Goal: Transaction & Acquisition: Purchase product/service

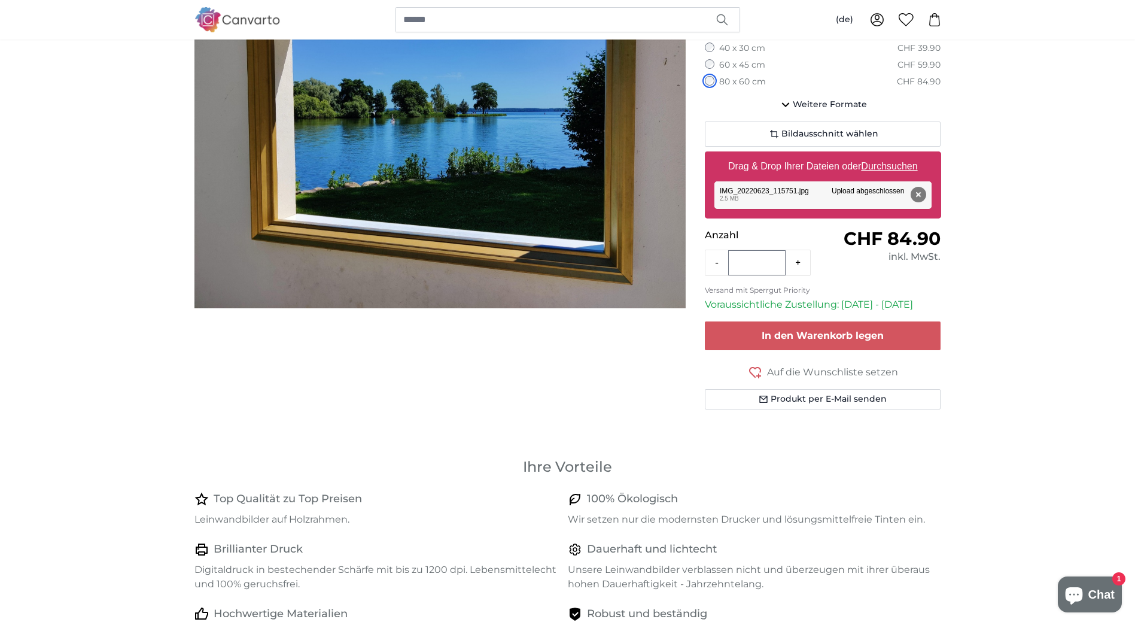
scroll to position [239, 0]
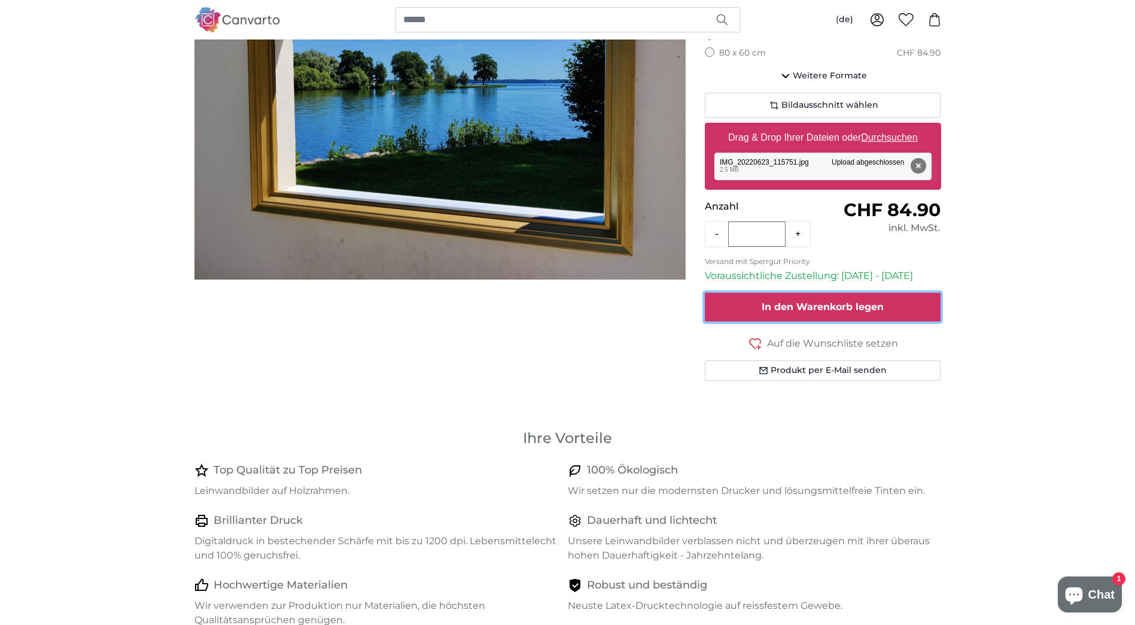
click at [734, 306] on button "In den Warenkorb legen" at bounding box center [823, 307] width 236 height 29
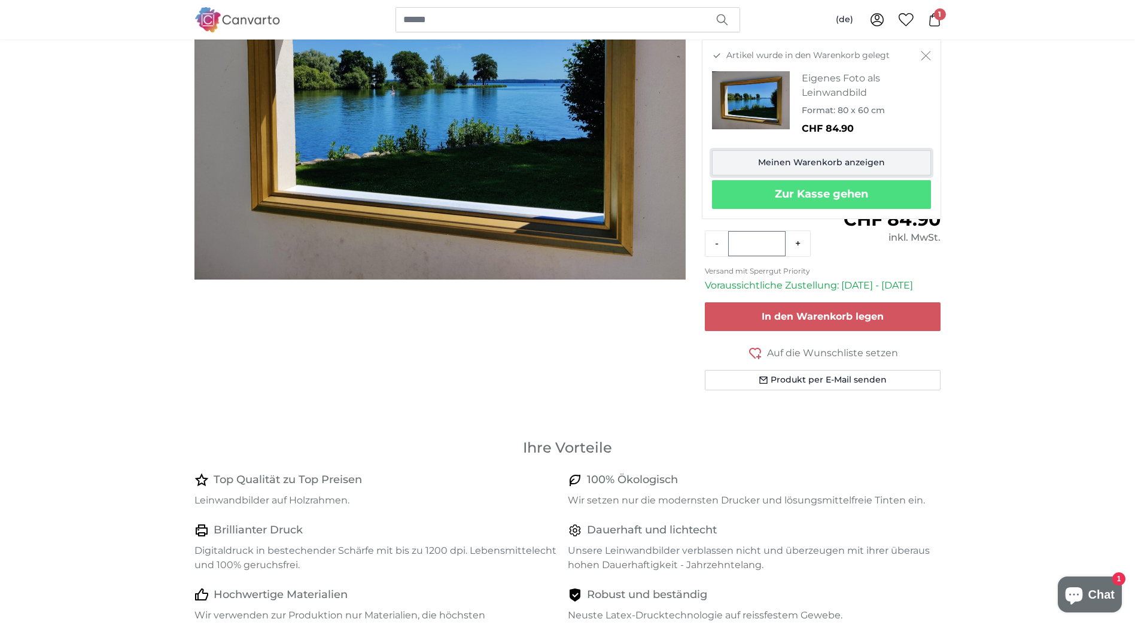
click at [800, 160] on link "Meinen Warenkorb anzeigen" at bounding box center [821, 162] width 219 height 25
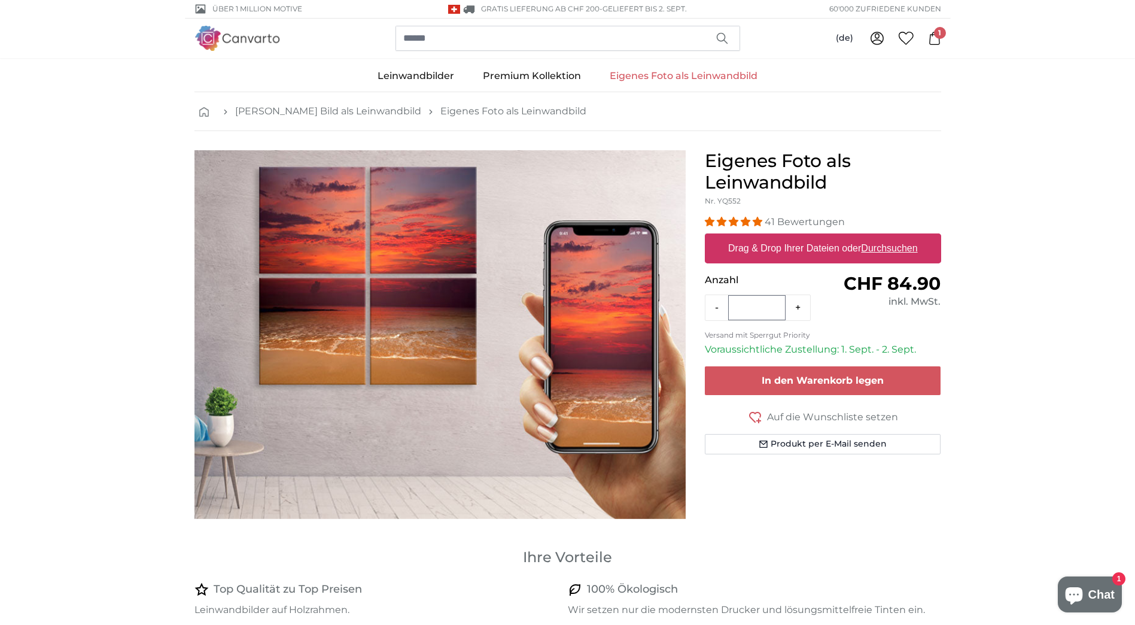
click at [936, 35] on span "1" at bounding box center [940, 33] width 12 height 12
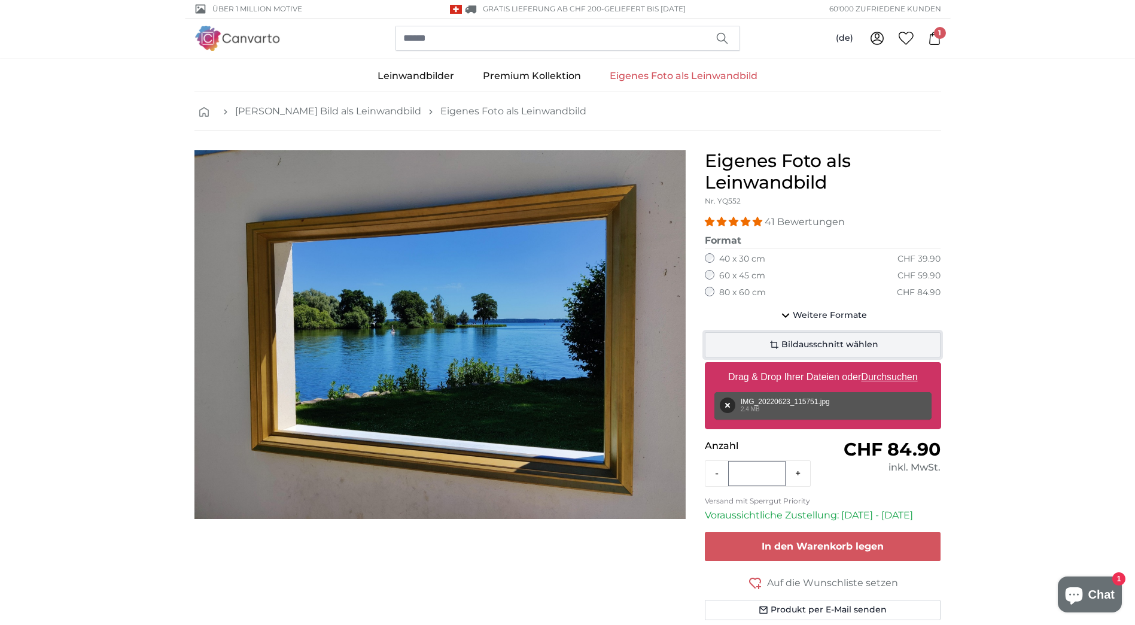
click at [828, 343] on span "Bildausschnitt wählen" at bounding box center [830, 345] width 97 height 12
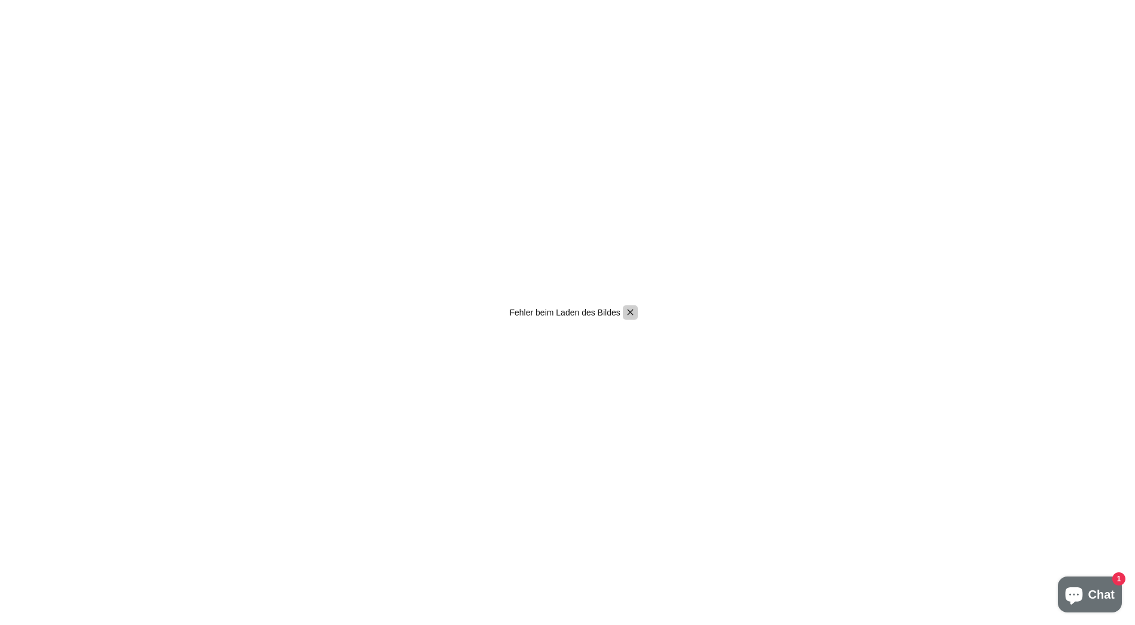
click at [630, 314] on icon "Pintura" at bounding box center [630, 312] width 11 height 11
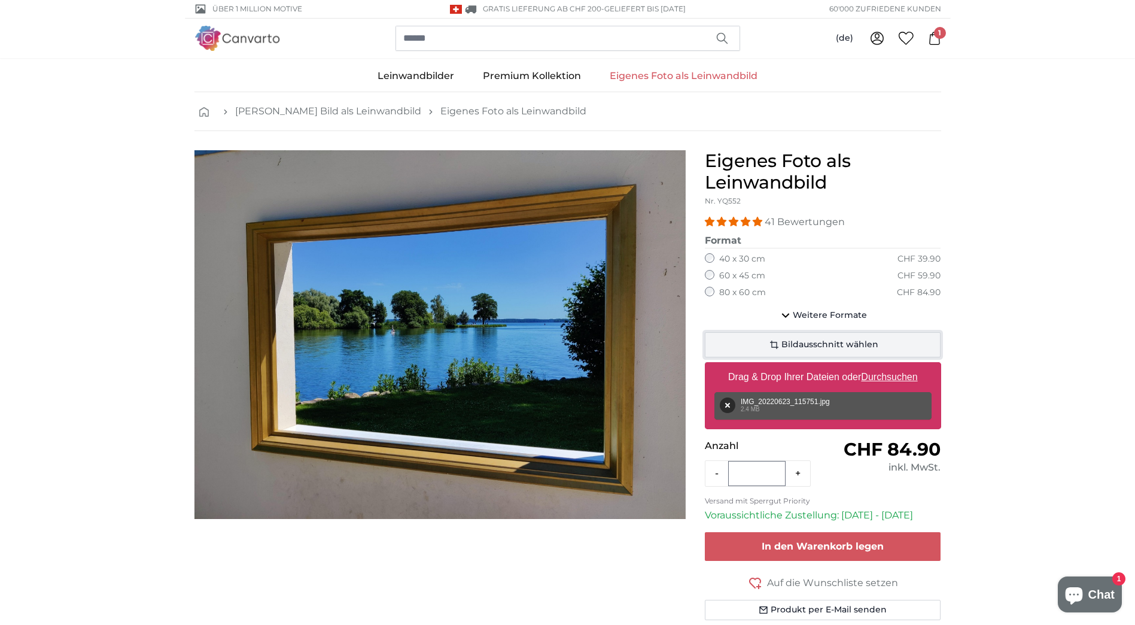
click at [810, 341] on span "Bildausschnitt wählen" at bounding box center [830, 345] width 97 height 12
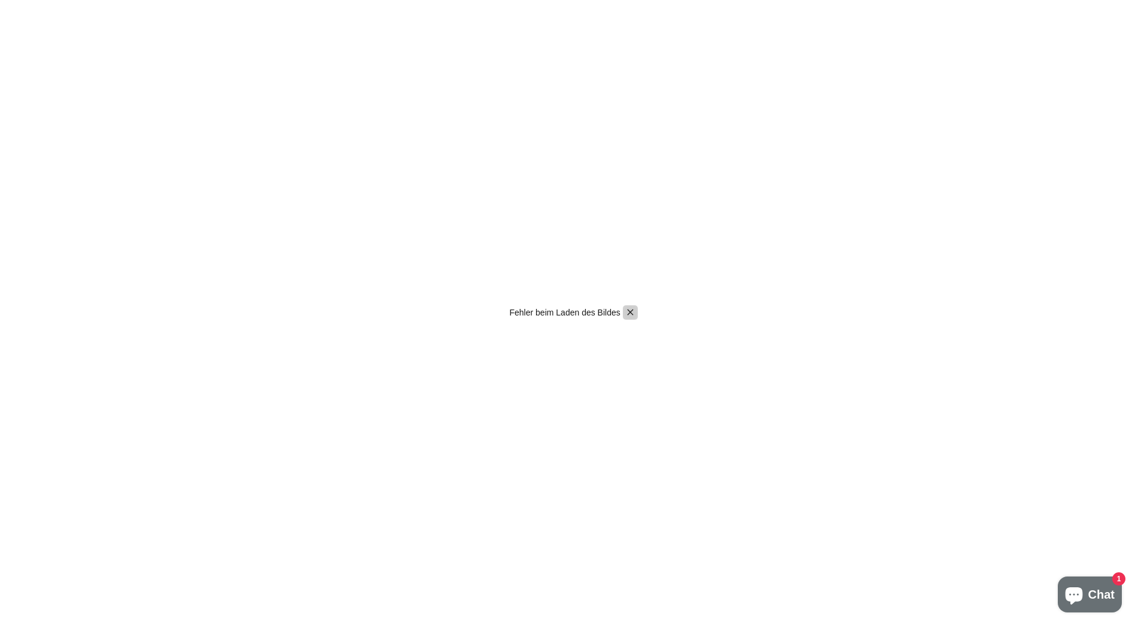
click at [630, 314] on icon "Pintura" at bounding box center [630, 312] width 11 height 11
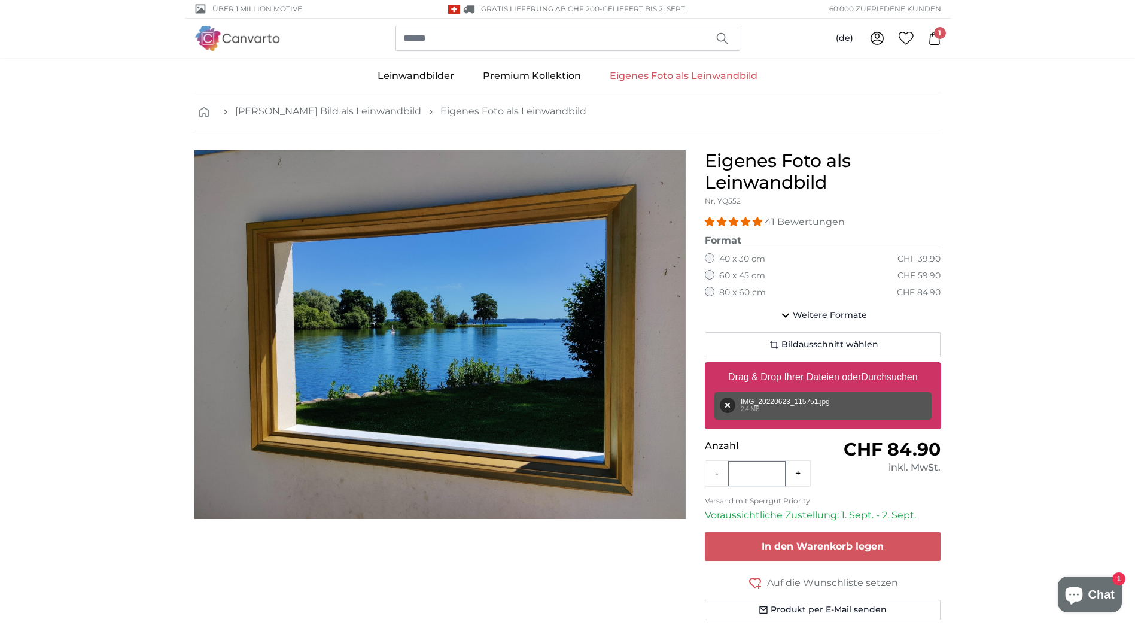
click at [720, 80] on link "Eigenes Foto als Leinwandbild" at bounding box center [684, 75] width 177 height 31
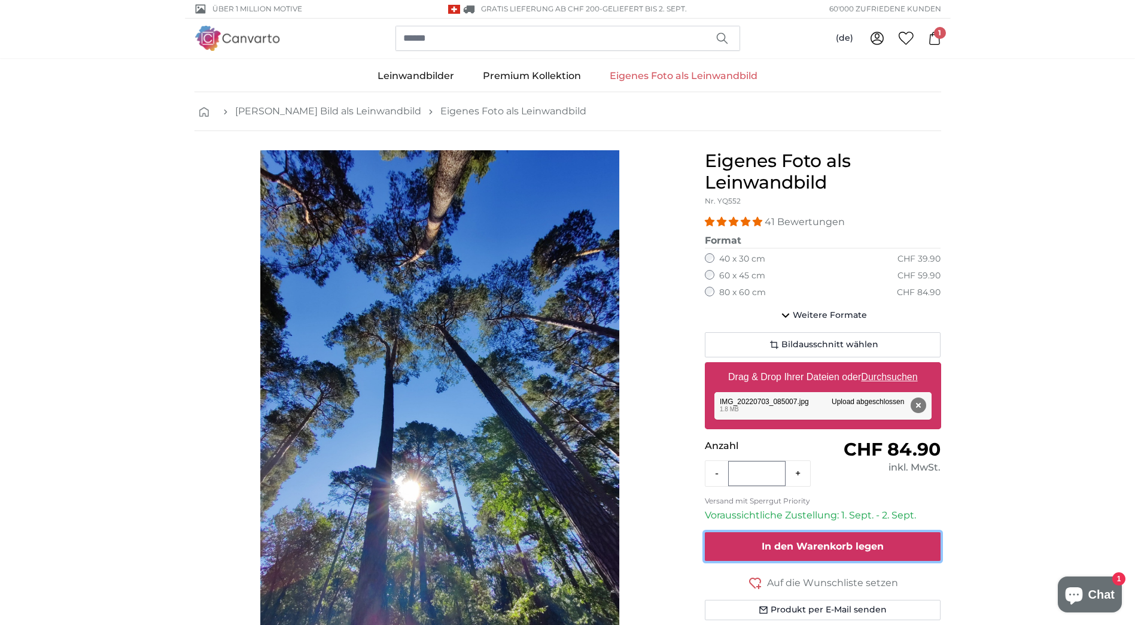
click at [778, 549] on span "In den Warenkorb legen" at bounding box center [823, 545] width 122 height 11
